Goal: Task Accomplishment & Management: Use online tool/utility

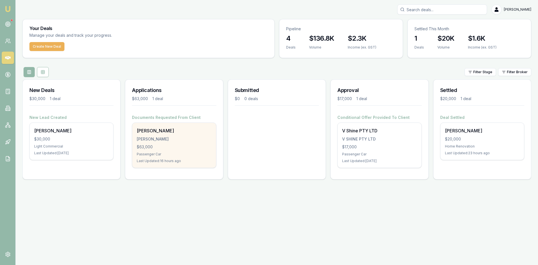
click at [180, 140] on div "[PERSON_NAME]" at bounding box center [174, 139] width 75 height 6
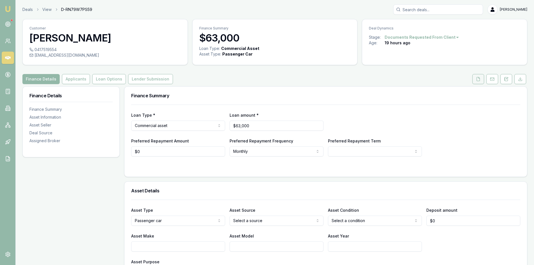
click at [477, 83] on button at bounding box center [478, 79] width 12 height 10
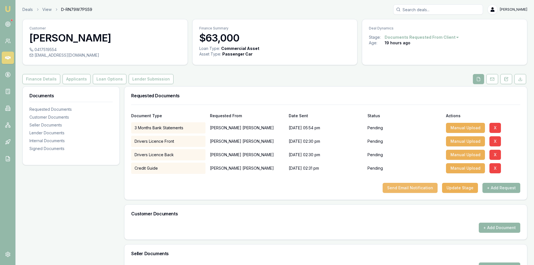
click at [424, 186] on button "Send Email Notification" at bounding box center [410, 188] width 55 height 10
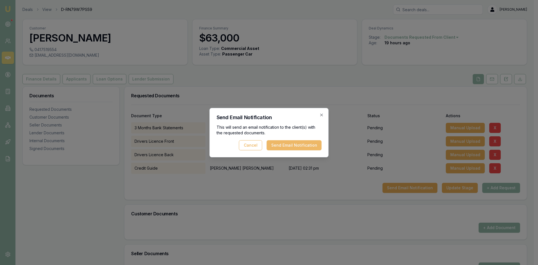
click at [291, 149] on button "Send Email Notification" at bounding box center [294, 145] width 55 height 10
